Goal: Information Seeking & Learning: Learn about a topic

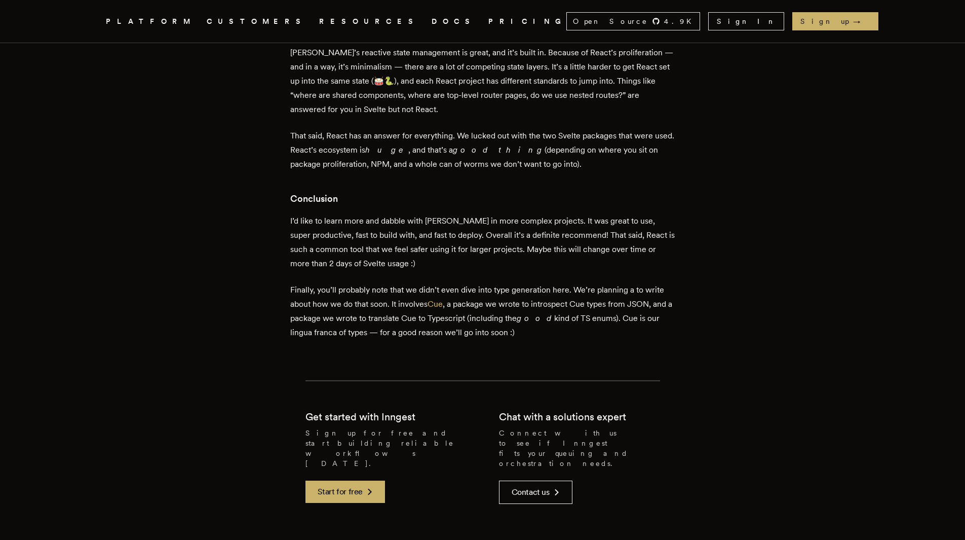
scroll to position [2580, 0]
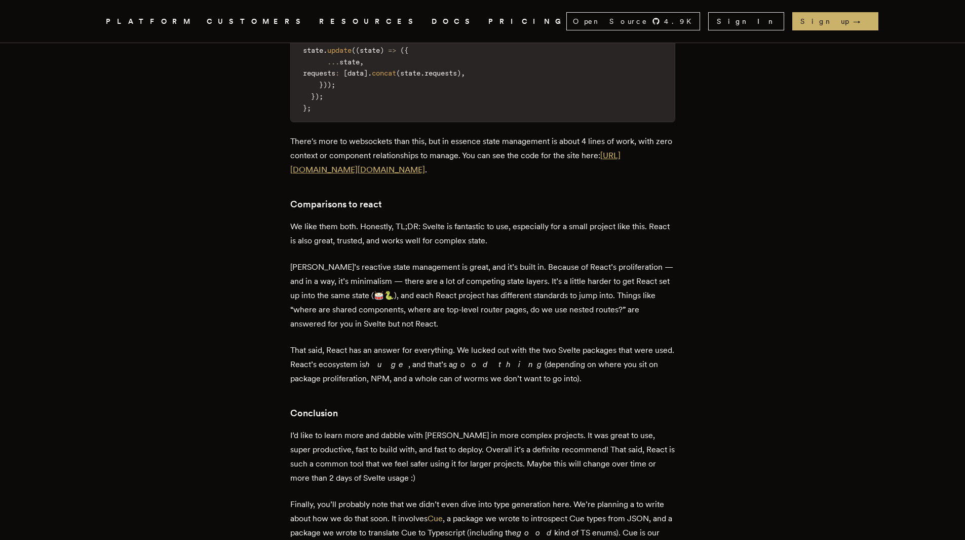
click at [377, 150] on link "https://github.com/inngest/typedwebhook.tools" at bounding box center [455, 162] width 330 height 24
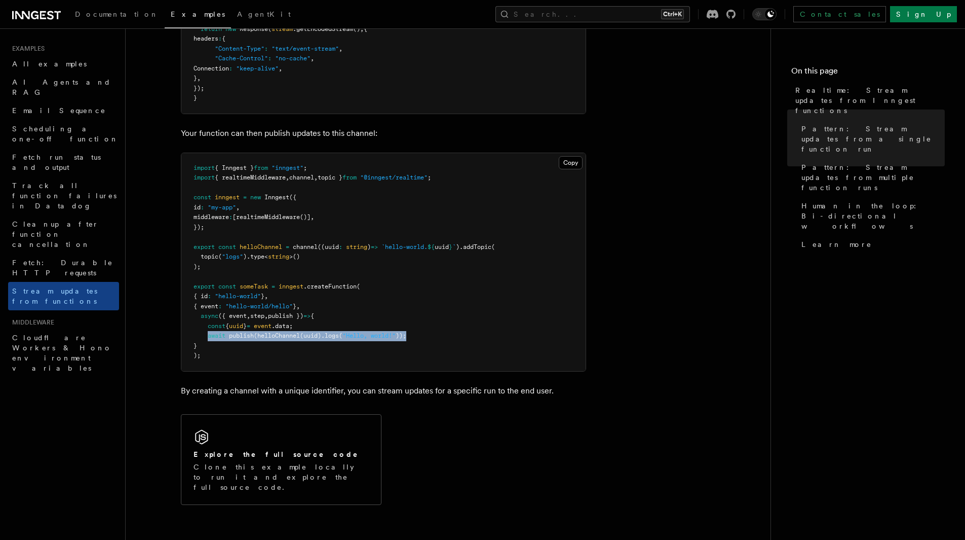
drag, startPoint x: 421, startPoint y: 333, endPoint x: 208, endPoint y: 331, distance: 212.8
click at [208, 331] on pre "import { Inngest } from "inngest" ; import { realtimeMiddleware , channel , top…" at bounding box center [383, 262] width 404 height 218
copy span "await publish ( helloChannel (uuid) .logs ( "Hello, world!" ));"
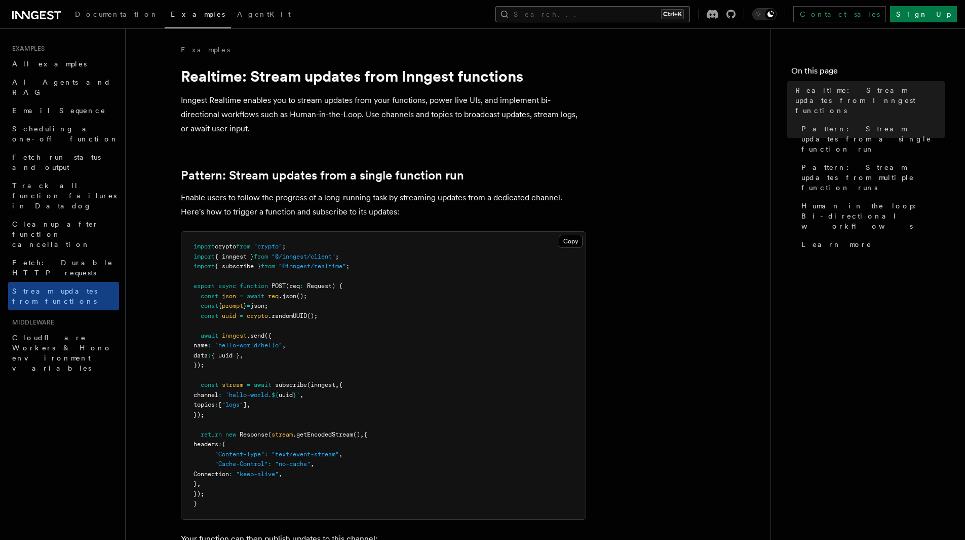
click at [609, 10] on button "Search... Ctrl+K" at bounding box center [593, 14] width 195 height 16
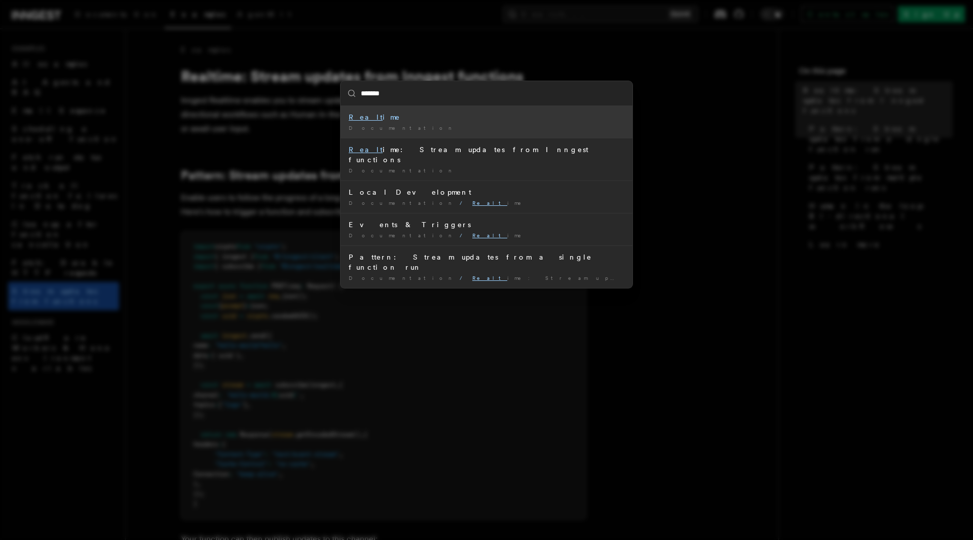
type input "********"
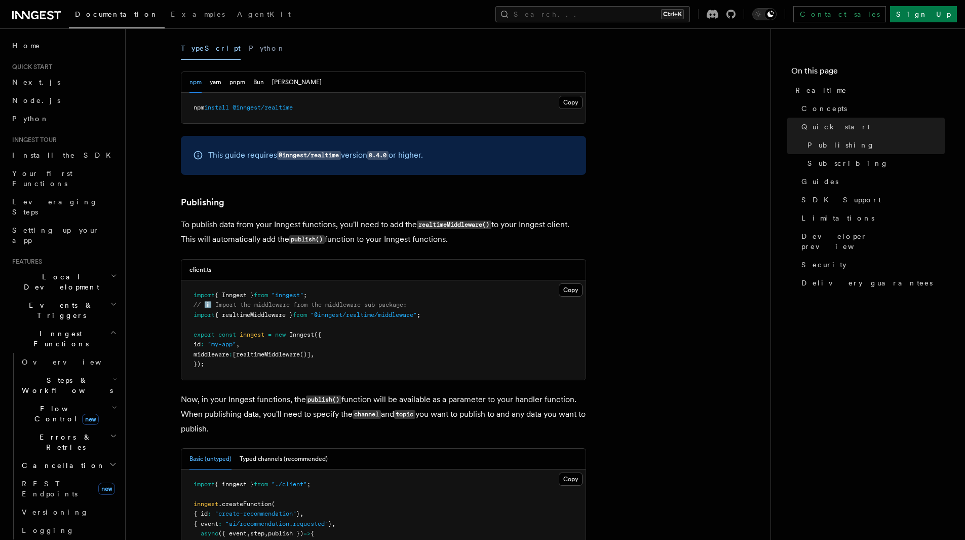
scroll to position [760, 0]
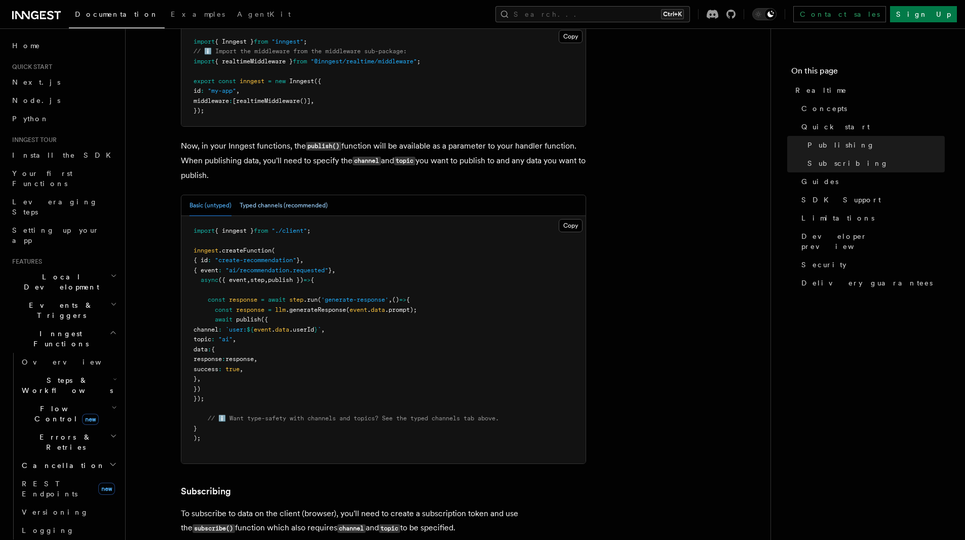
click at [289, 205] on button "Typed channels (recommended)" at bounding box center [284, 205] width 88 height 21
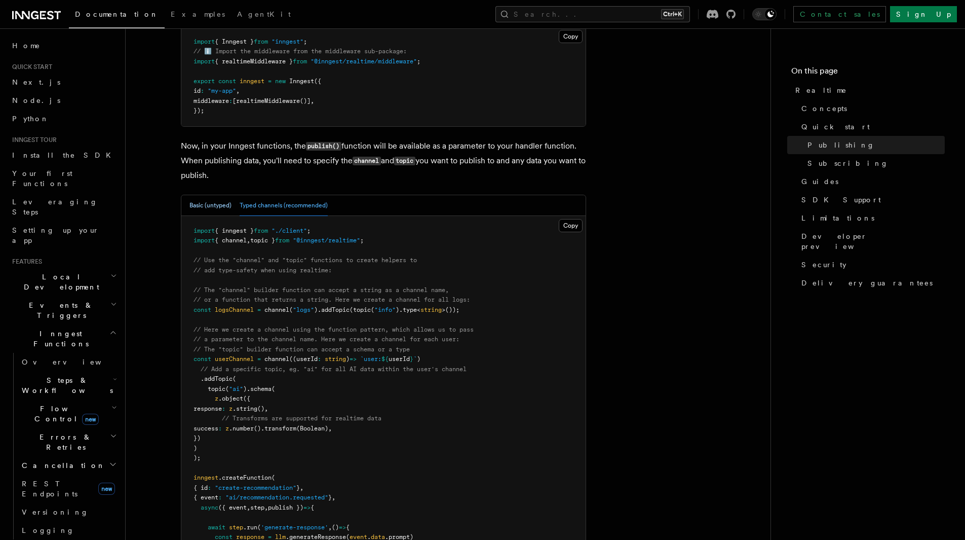
click at [228, 202] on button "Basic (untyped)" at bounding box center [211, 205] width 42 height 21
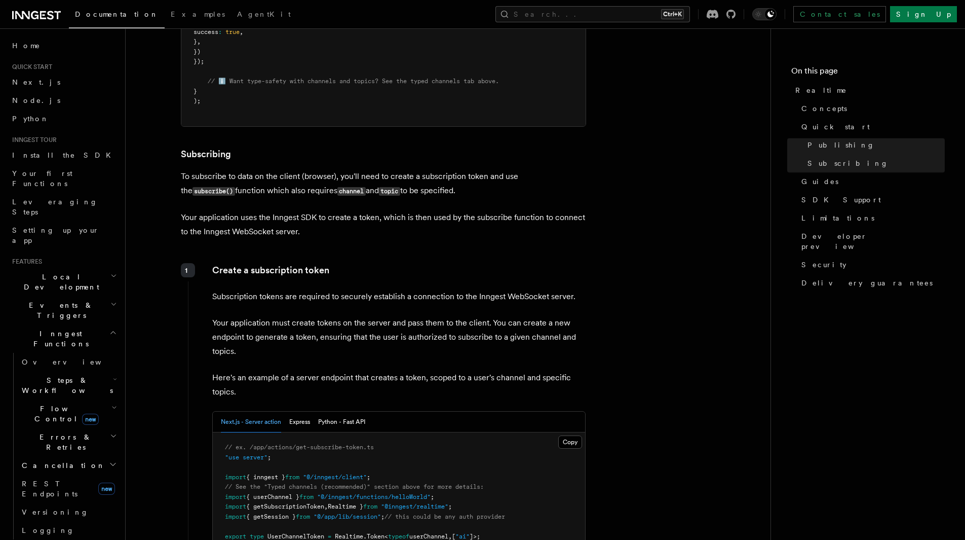
scroll to position [1216, 0]
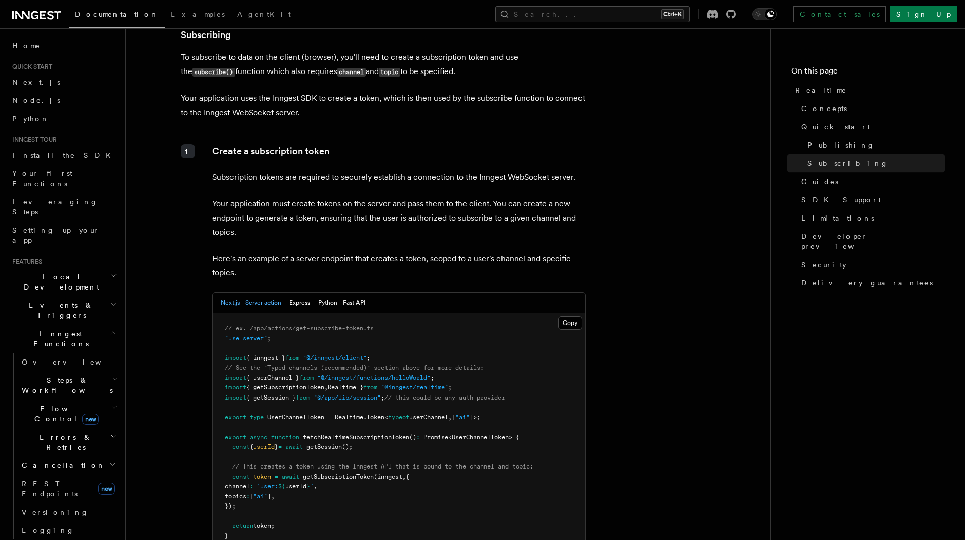
click at [306, 386] on span "{ getSubscriptionToken" at bounding box center [285, 387] width 78 height 7
copy code "import { getSubscriptionToken , Realtime } from "@inngest/realtime" ;"
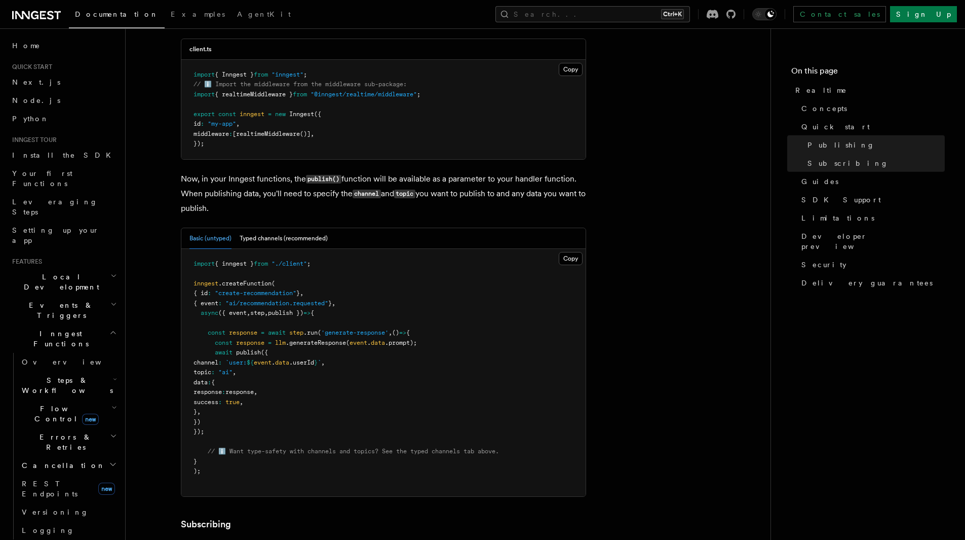
scroll to position [526, 0]
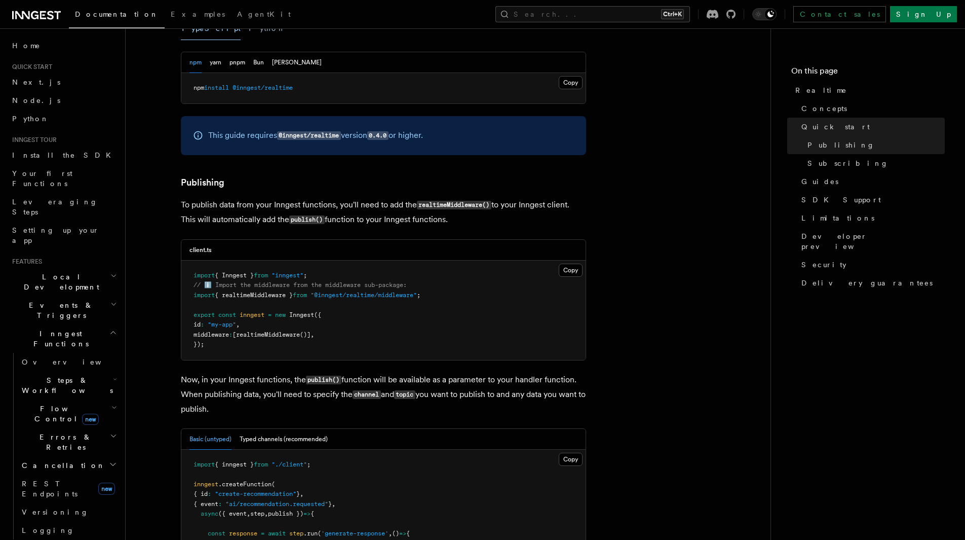
click at [458, 203] on code "realtimeMiddleware()" at bounding box center [454, 205] width 74 height 9
copy code "realtimeMiddleware"
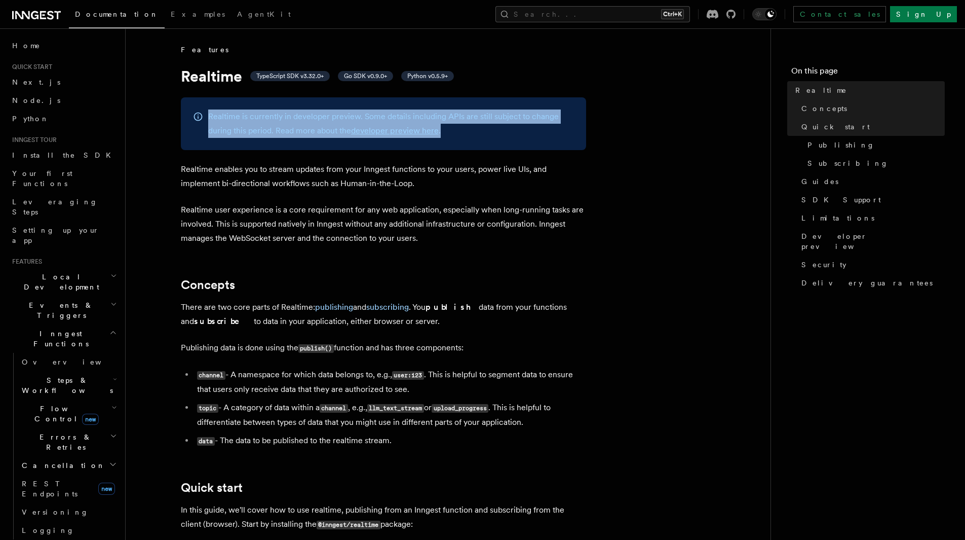
drag, startPoint x: 453, startPoint y: 132, endPoint x: 192, endPoint y: 107, distance: 262.6
click at [192, 107] on div "Realtime is currently in developer preview. Some details including APIs are sti…" at bounding box center [383, 123] width 405 height 53
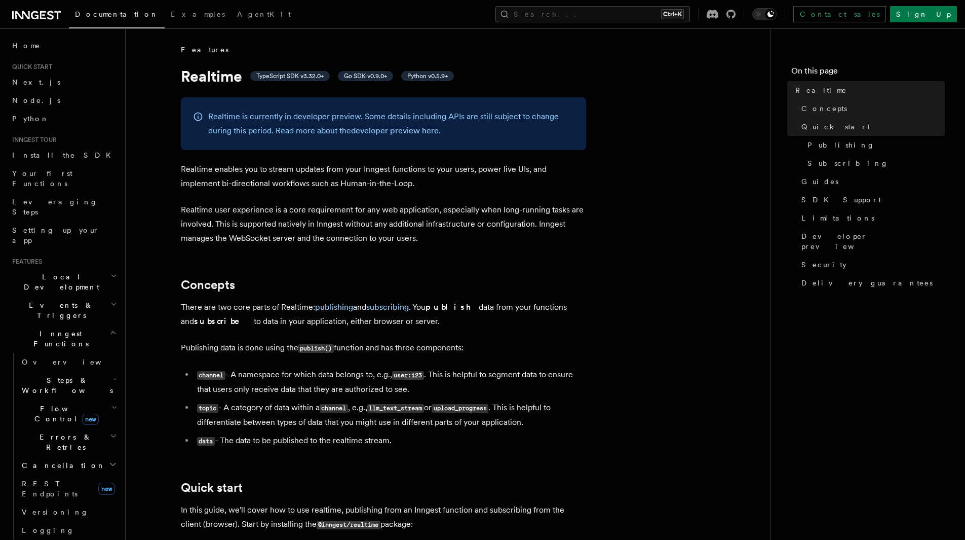
click at [192, 107] on div "Realtime is currently in developer preview. Some details including APIs are sti…" at bounding box center [383, 123] width 405 height 53
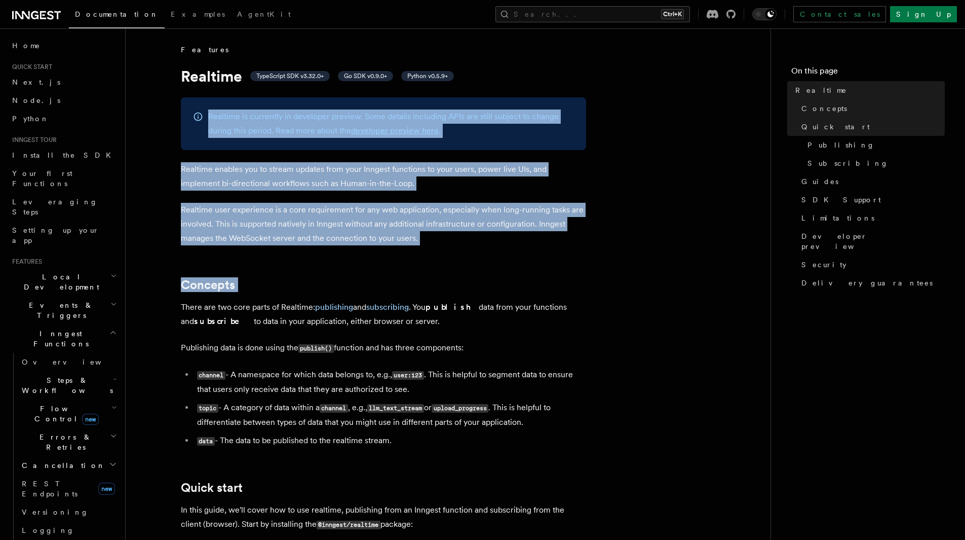
drag, startPoint x: 192, startPoint y: 107, endPoint x: 459, endPoint y: 250, distance: 303.1
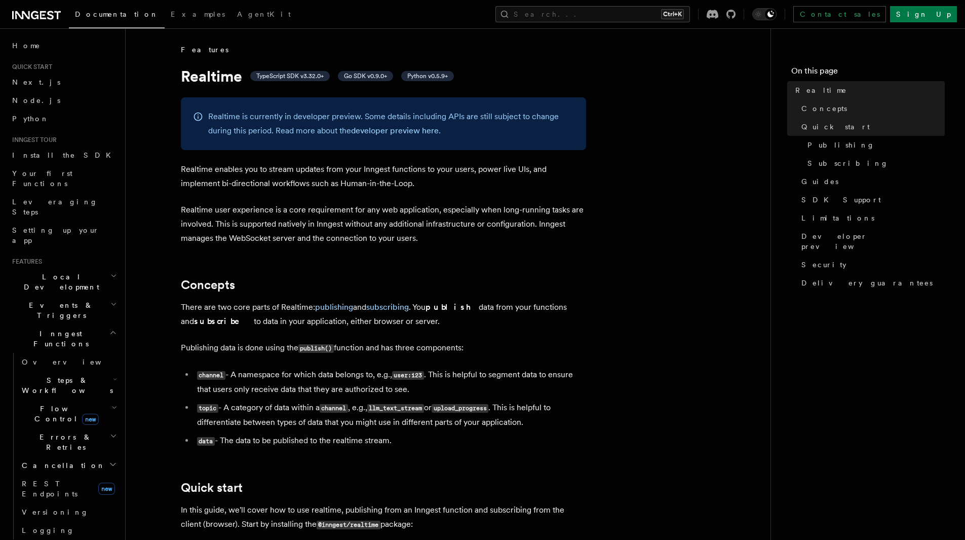
drag, startPoint x: 212, startPoint y: 269, endPoint x: 473, endPoint y: 435, distance: 309.2
click at [473, 435] on li "data - The data to be published to the realtime stream." at bounding box center [390, 440] width 392 height 15
